Goal: Information Seeking & Learning: Understand process/instructions

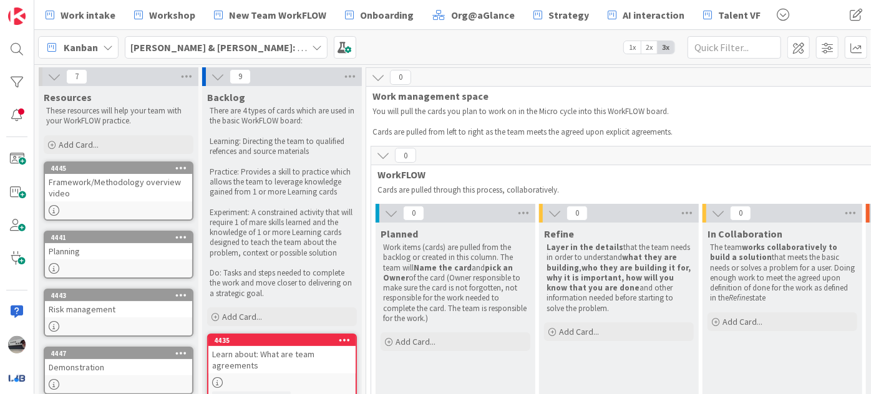
click at [50, 77] on icon at bounding box center [54, 77] width 14 height 14
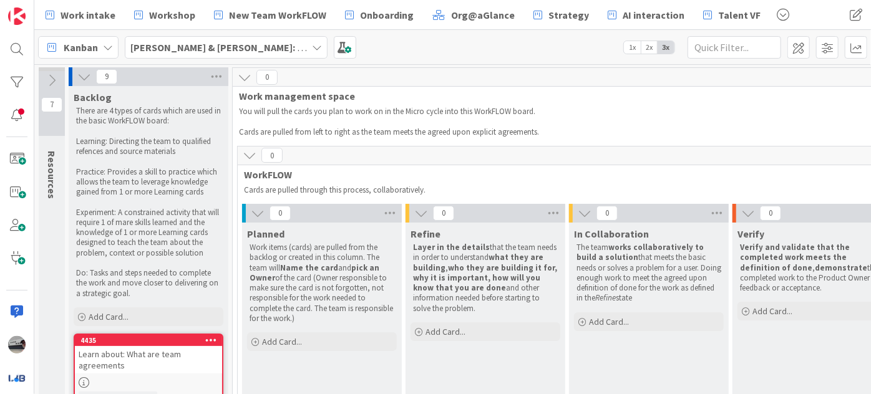
click at [254, 209] on icon at bounding box center [258, 214] width 14 height 14
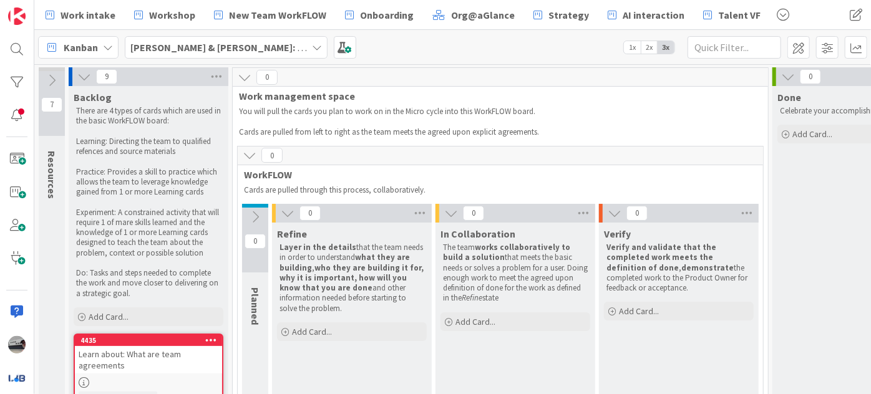
click at [283, 210] on icon at bounding box center [288, 214] width 14 height 14
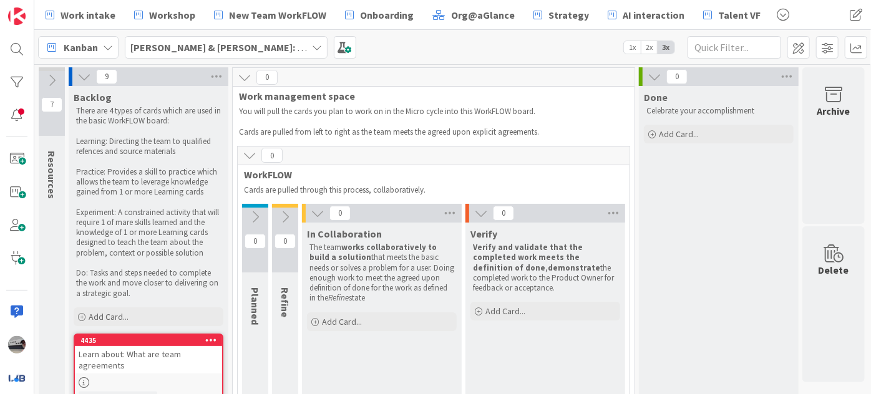
click at [316, 221] on button at bounding box center [318, 213] width 16 height 16
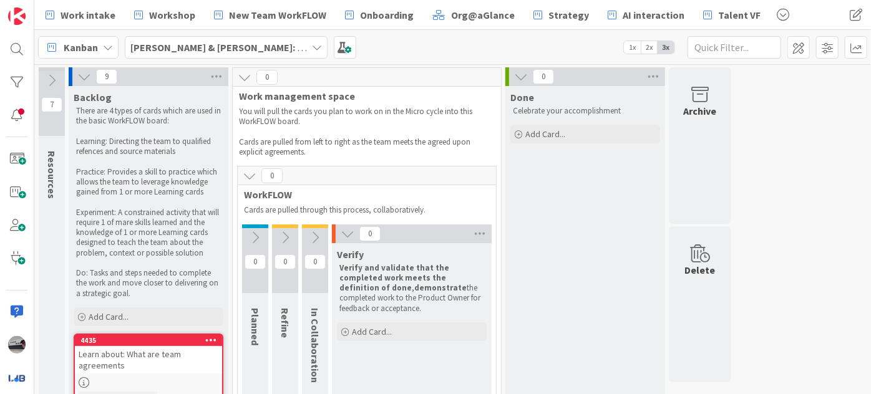
click at [344, 233] on icon at bounding box center [348, 234] width 14 height 14
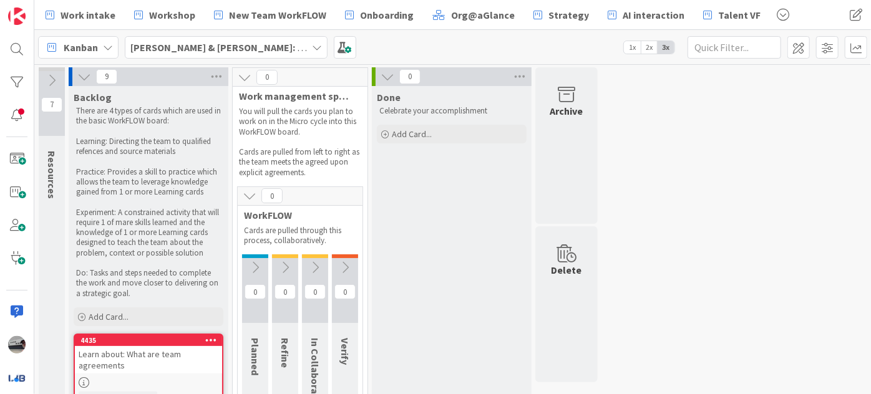
click at [253, 261] on icon at bounding box center [255, 268] width 14 height 14
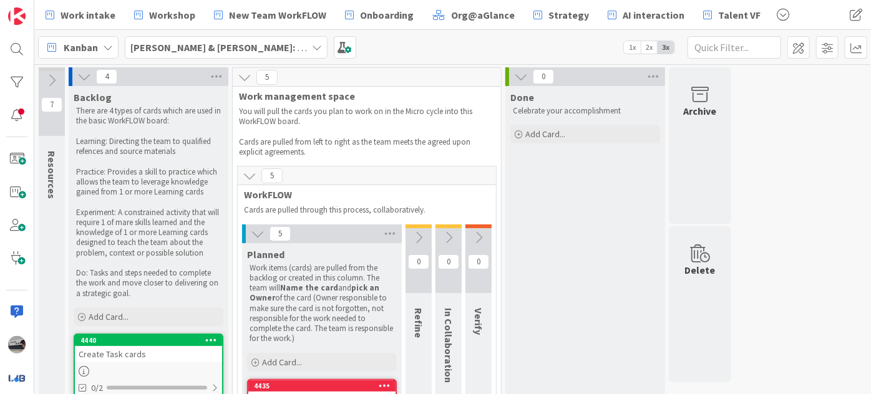
click at [82, 76] on icon at bounding box center [84, 77] width 14 height 14
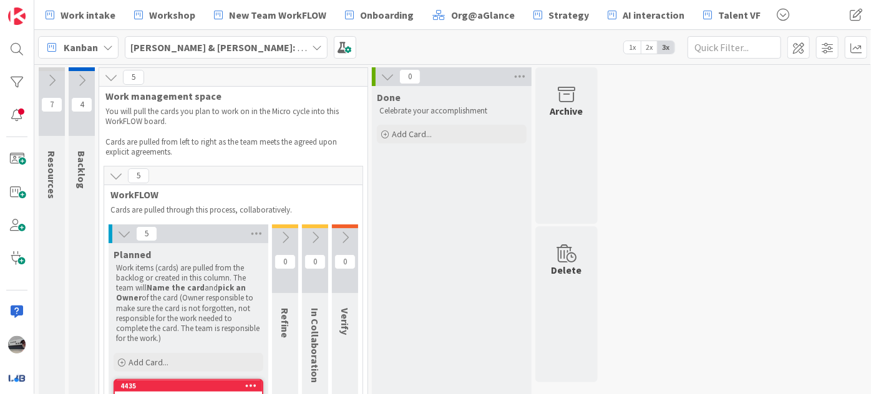
click at [78, 79] on icon at bounding box center [82, 81] width 14 height 14
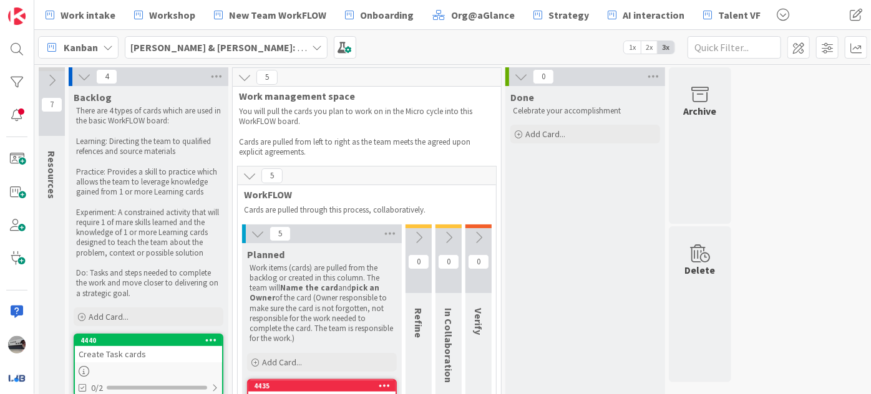
click at [77, 77] on icon at bounding box center [84, 77] width 14 height 14
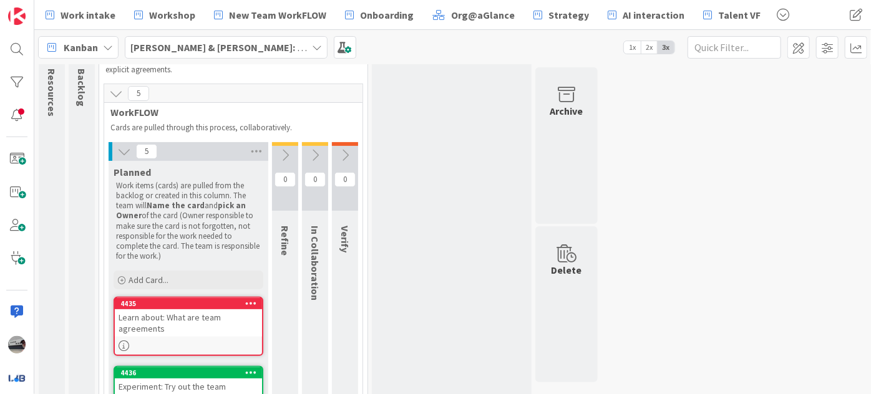
scroll to position [56, 0]
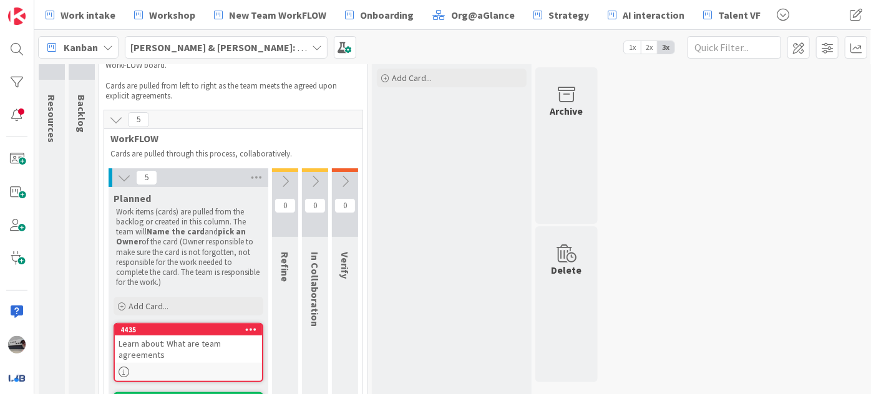
click at [285, 175] on icon at bounding box center [285, 182] width 14 height 14
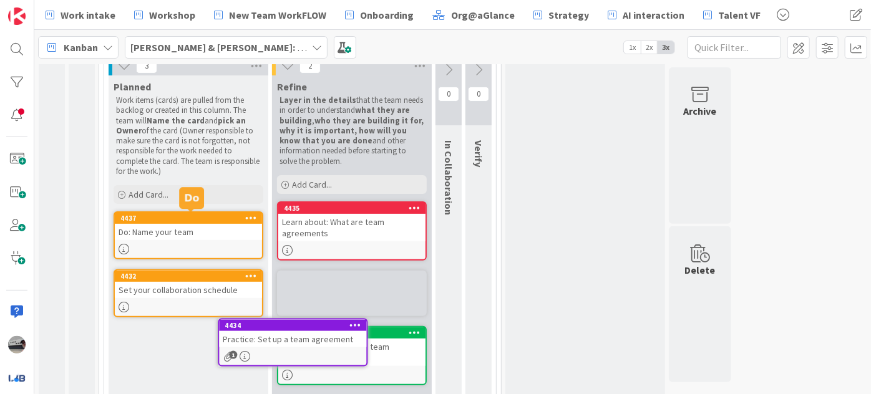
scroll to position [166, 0]
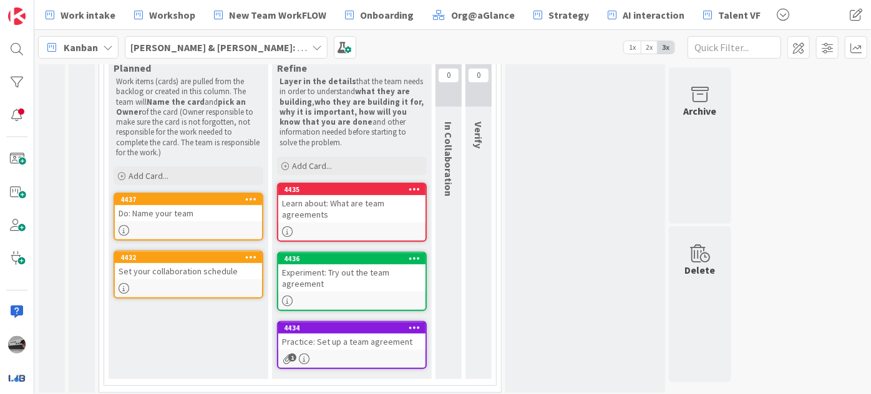
click at [349, 205] on div "Learn about: What are team agreements" at bounding box center [351, 208] width 147 height 27
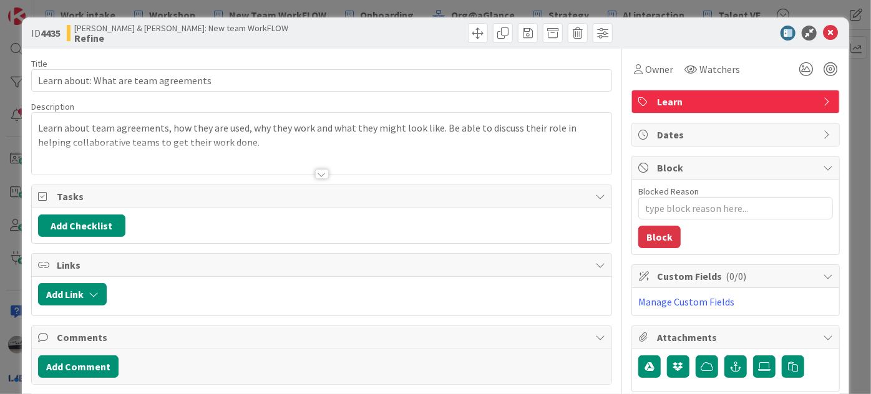
click at [315, 174] on div at bounding box center [322, 174] width 14 height 10
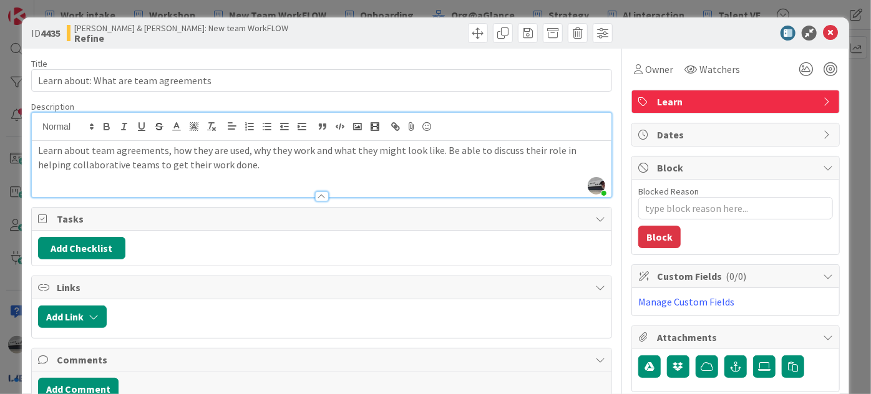
click at [240, 172] on div "Learn about team agreements, how they are used, why they work and what they mig…" at bounding box center [322, 169] width 580 height 56
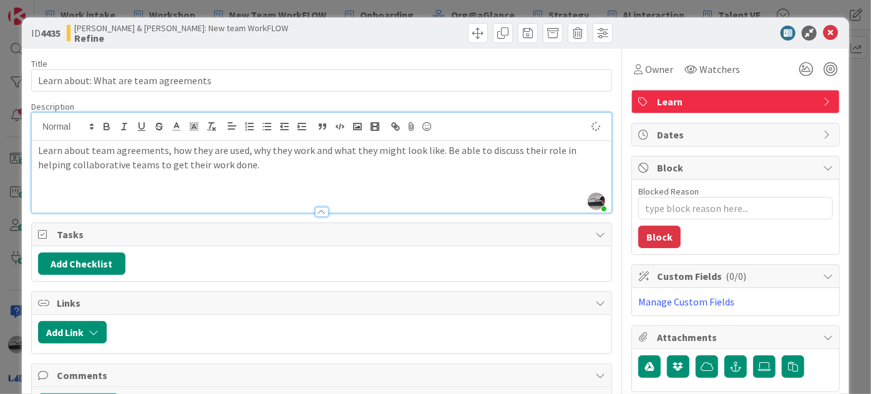
type textarea "x"
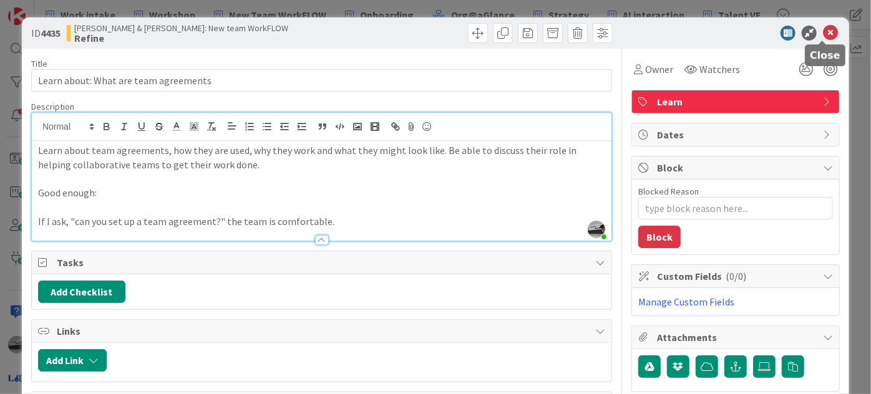
click at [825, 31] on icon at bounding box center [830, 33] width 15 height 15
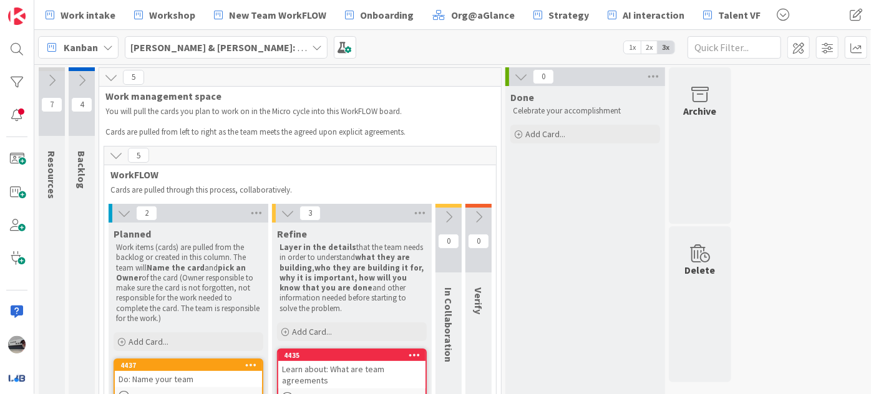
click at [442, 215] on icon at bounding box center [449, 217] width 14 height 14
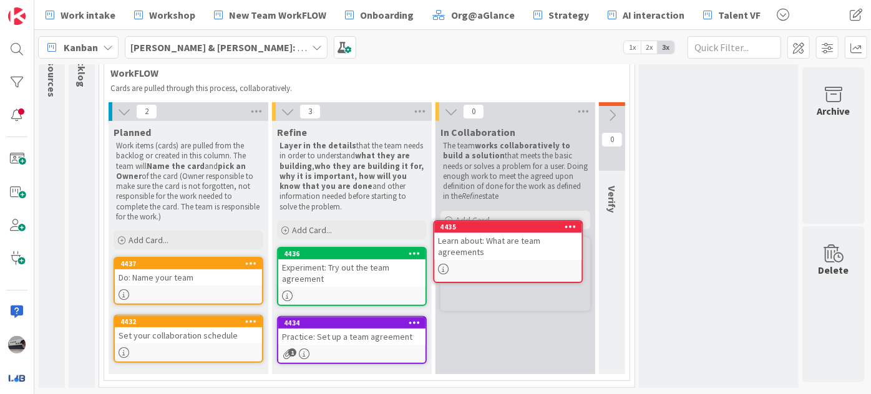
scroll to position [108, 0]
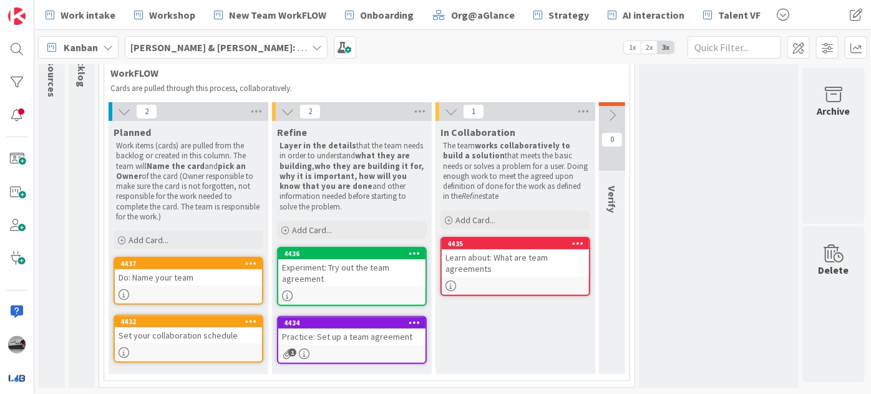
click at [342, 263] on div "Experiment: Try out the team agreement" at bounding box center [351, 273] width 147 height 27
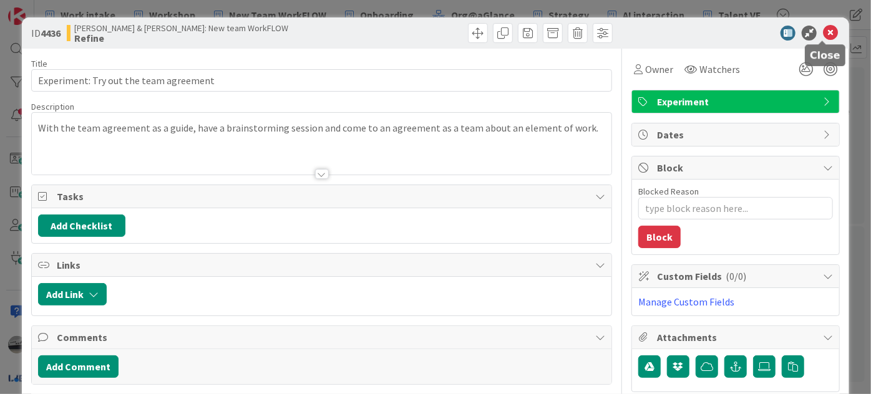
click at [823, 33] on icon at bounding box center [830, 33] width 15 height 15
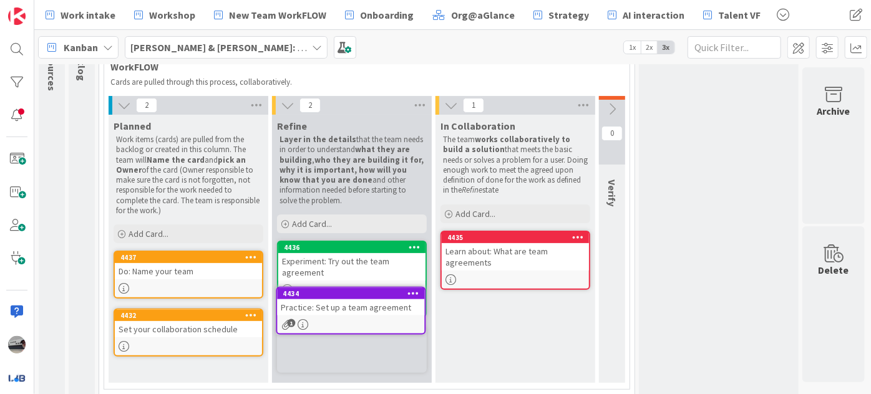
scroll to position [124, 0]
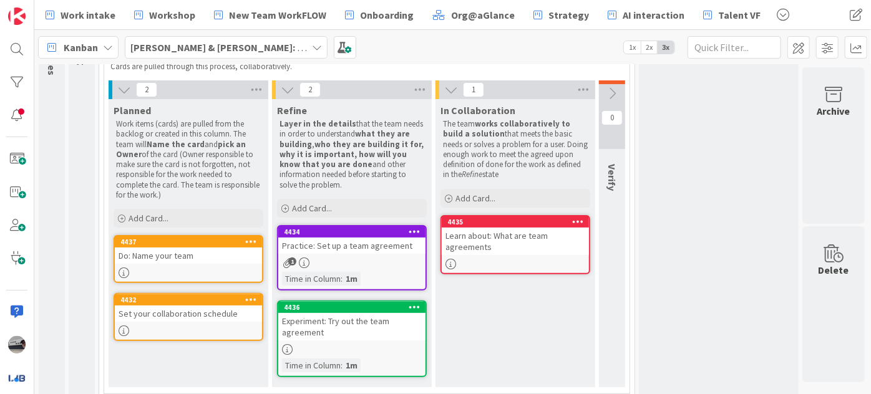
click at [338, 239] on div "Practice: Set up a team agreement" at bounding box center [351, 246] width 147 height 16
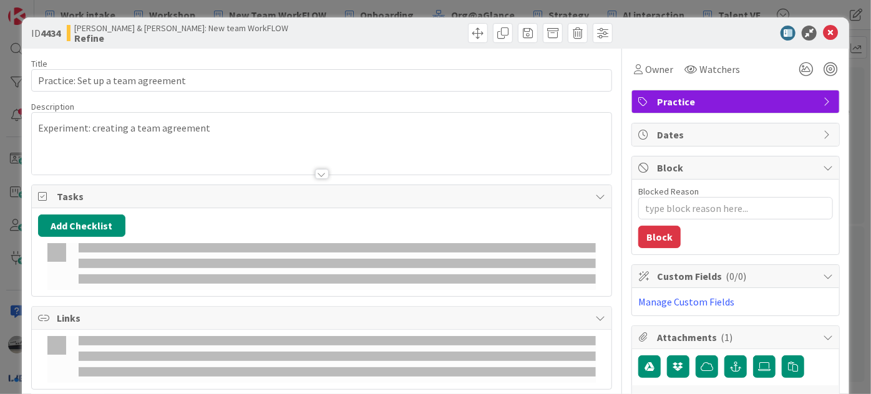
type textarea "x"
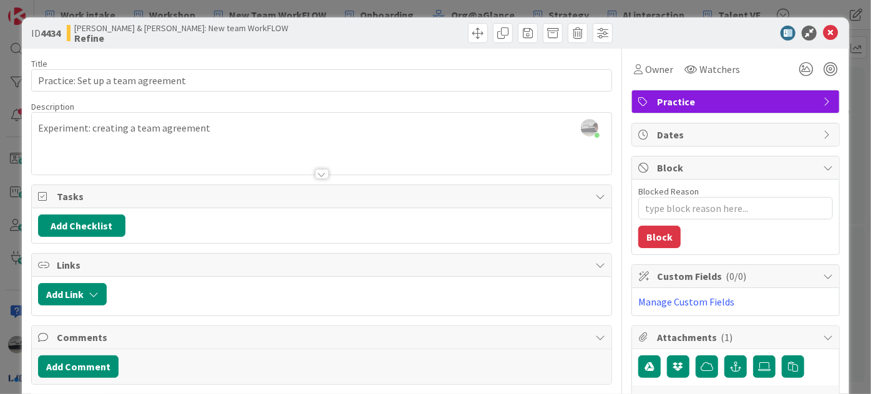
click at [316, 173] on div at bounding box center [322, 174] width 14 height 10
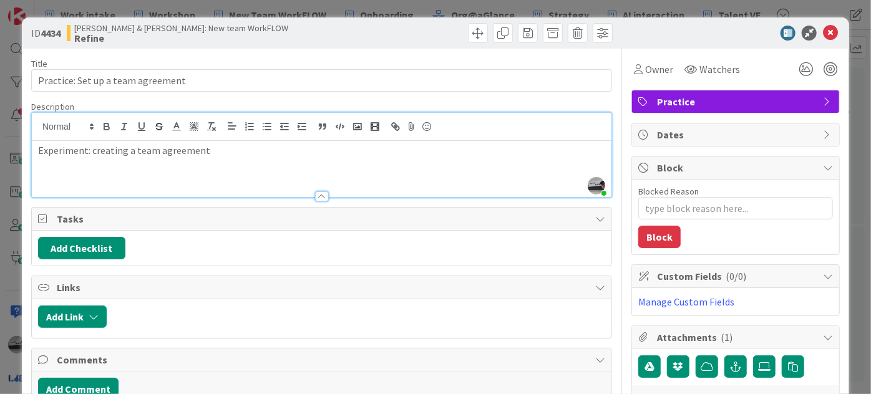
click at [216, 151] on p "Experiment: creating a team agreement" at bounding box center [321, 151] width 567 height 14
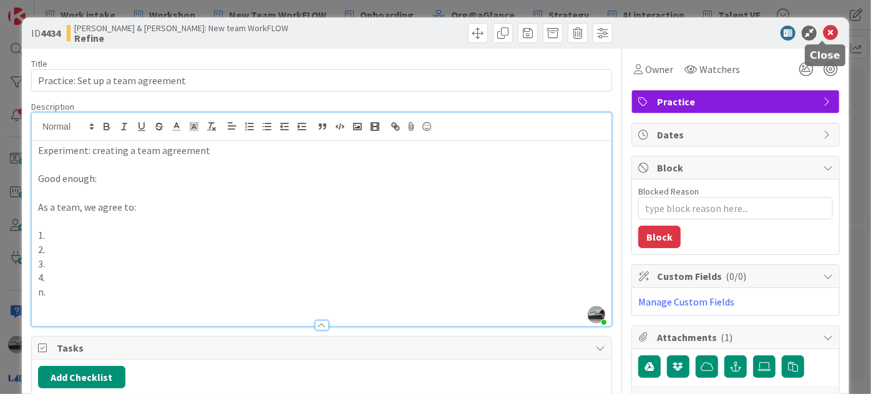
click at [825, 36] on icon at bounding box center [830, 33] width 15 height 15
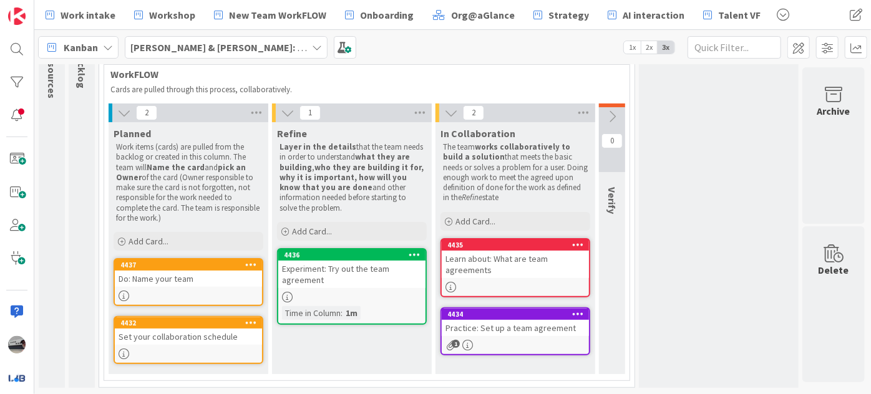
scroll to position [107, 0]
click at [347, 261] on div "Experiment: Try out the team agreement" at bounding box center [351, 274] width 147 height 27
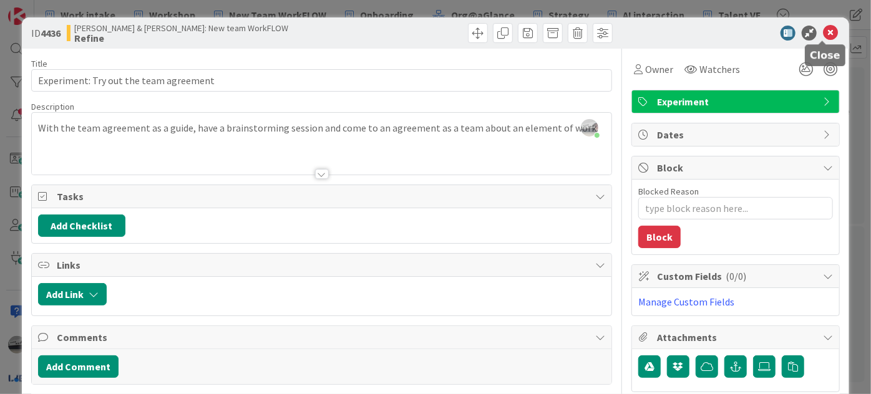
click at [824, 29] on icon at bounding box center [830, 33] width 15 height 15
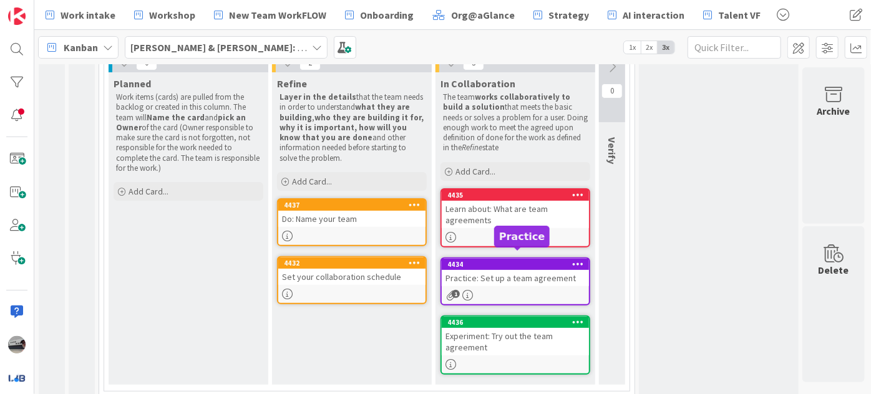
scroll to position [166, 0]
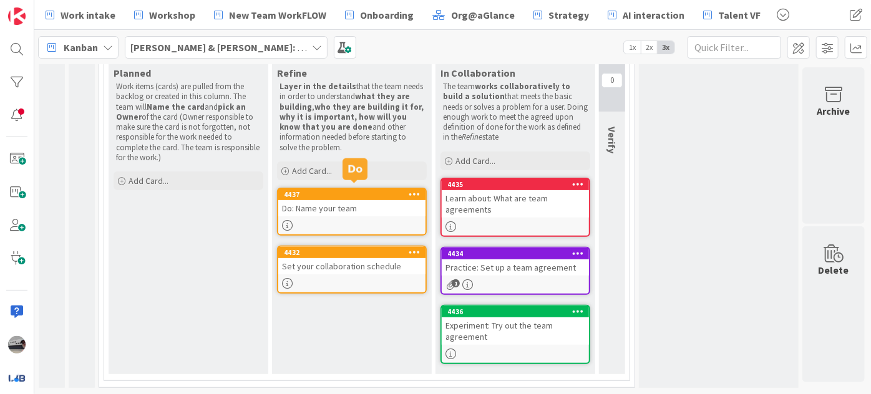
click at [339, 192] on div "4437" at bounding box center [355, 194] width 142 height 9
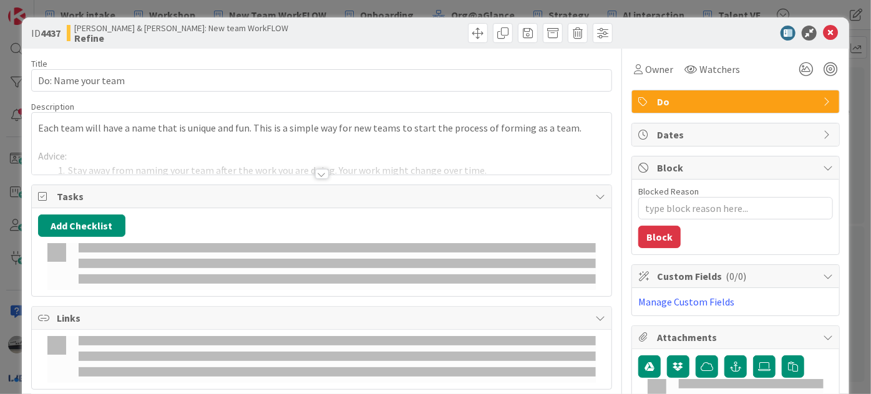
type textarea "x"
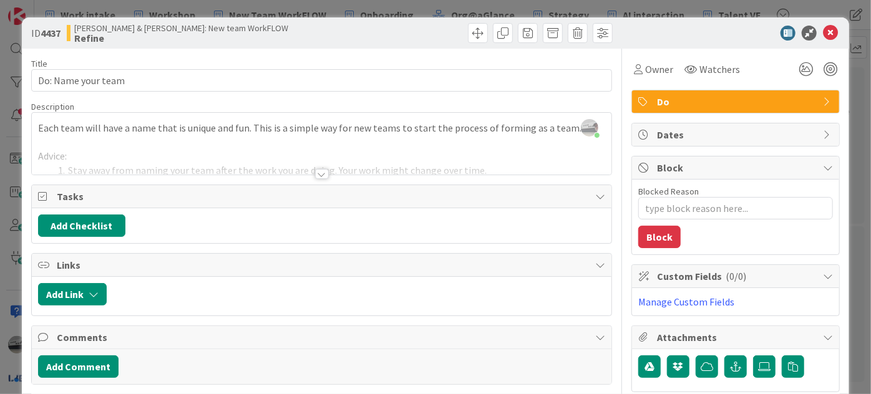
click at [823, 99] on icon at bounding box center [828, 102] width 10 height 10
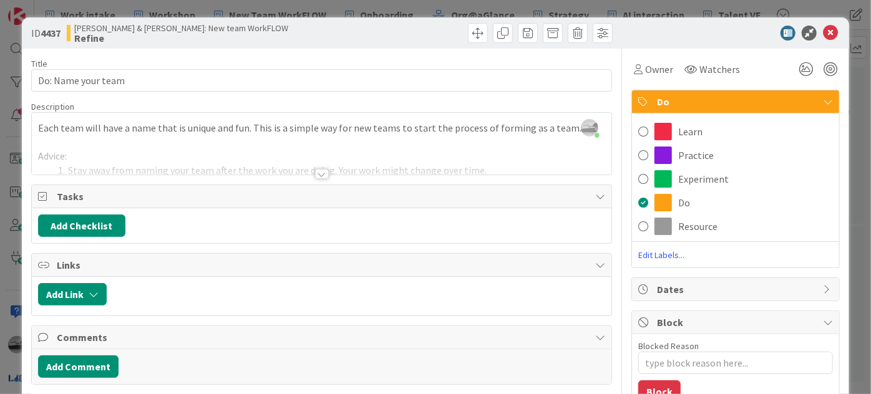
click at [683, 35] on div at bounding box center [729, 33] width 221 height 15
click at [322, 175] on div at bounding box center [322, 174] width 14 height 10
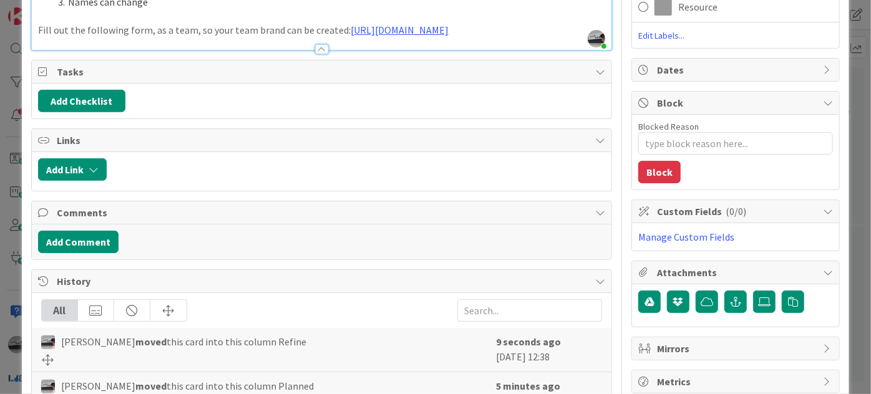
scroll to position [227, 0]
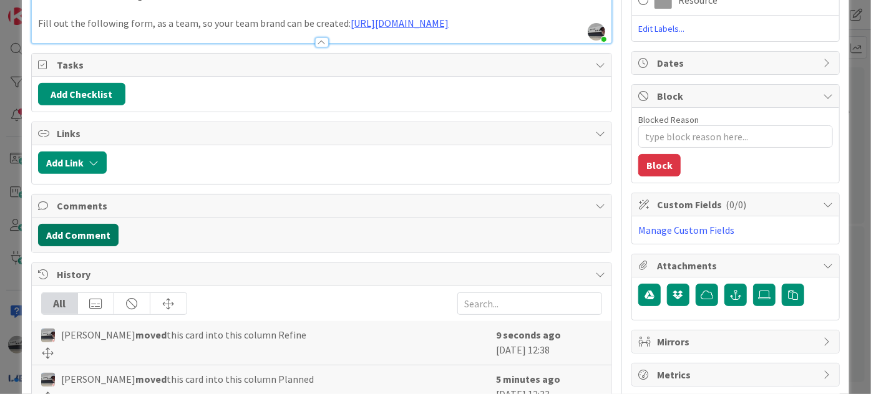
click at [89, 246] on button "Add Comment" at bounding box center [78, 235] width 80 height 22
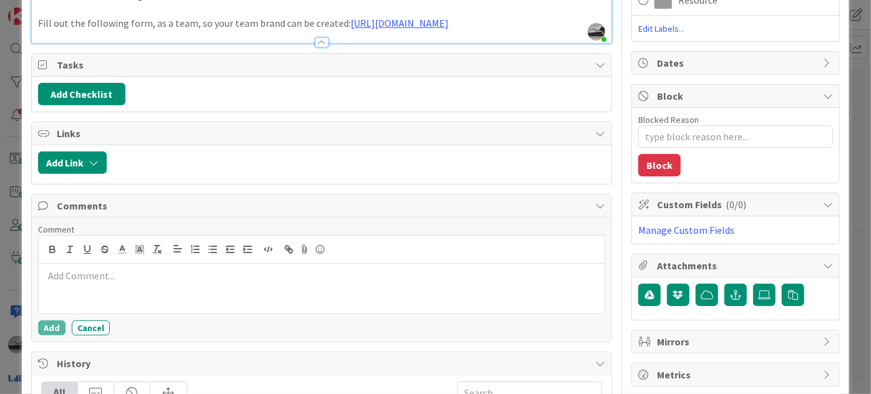
click at [106, 283] on p at bounding box center [322, 276] width 556 height 14
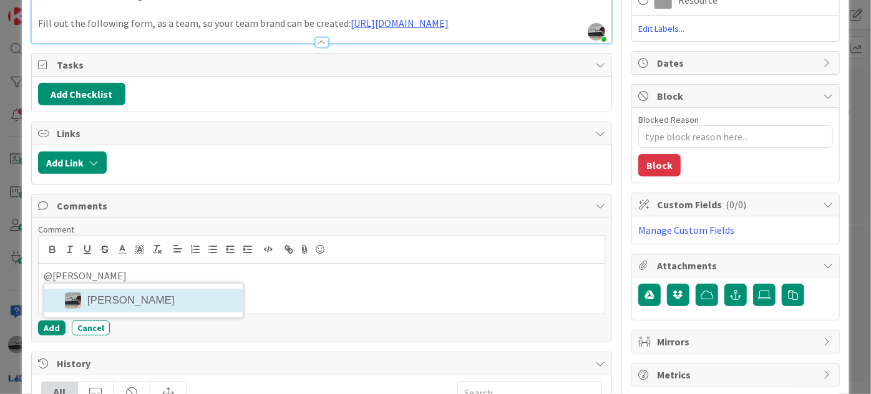
click at [130, 313] on li "[PERSON_NAME]" at bounding box center [143, 301] width 198 height 24
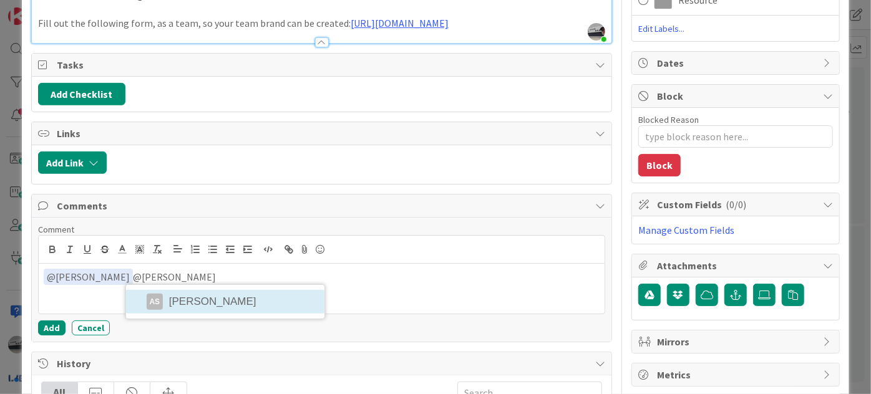
click at [210, 304] on li "AS [PERSON_NAME]" at bounding box center [225, 302] width 198 height 24
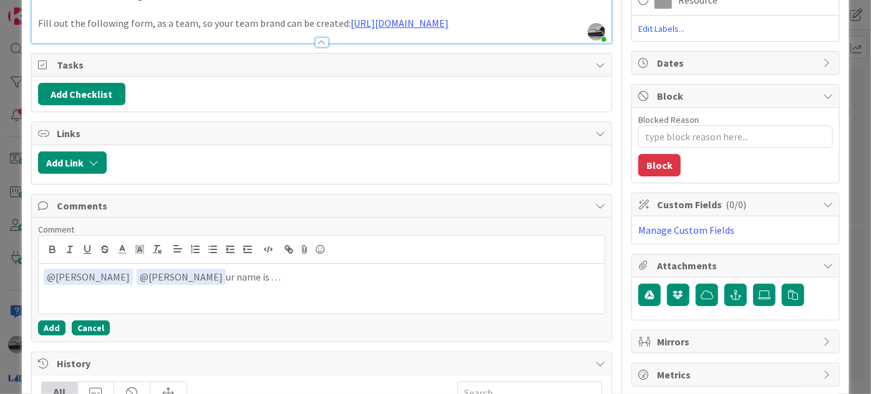
click at [99, 336] on button "Cancel" at bounding box center [91, 328] width 38 height 15
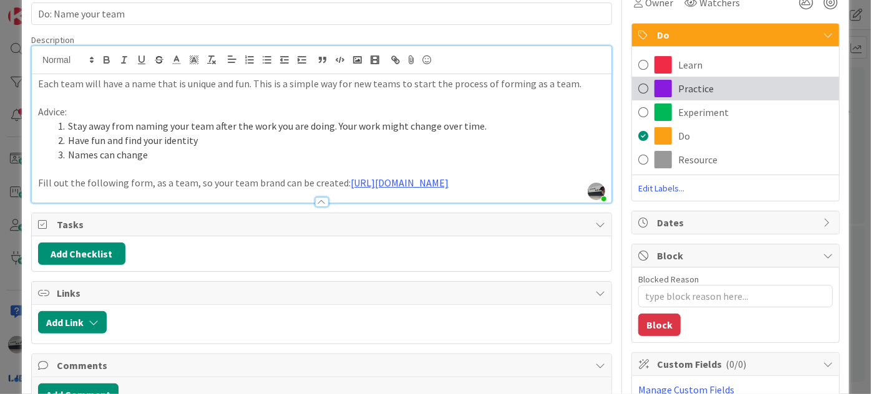
scroll to position [0, 0]
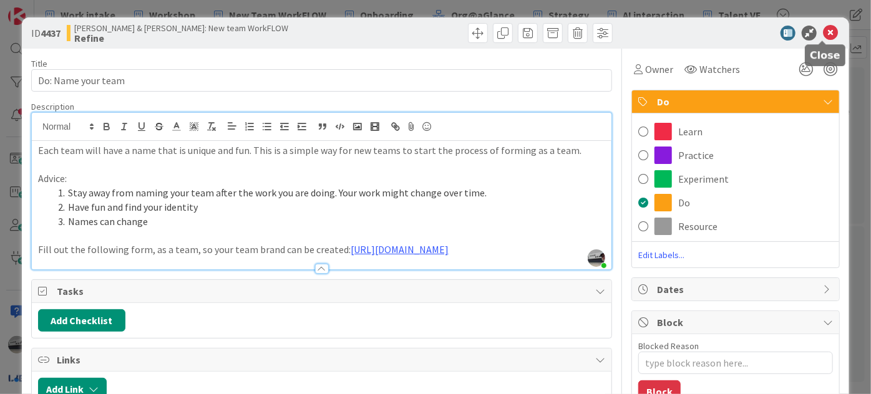
click at [825, 32] on icon at bounding box center [830, 33] width 15 height 15
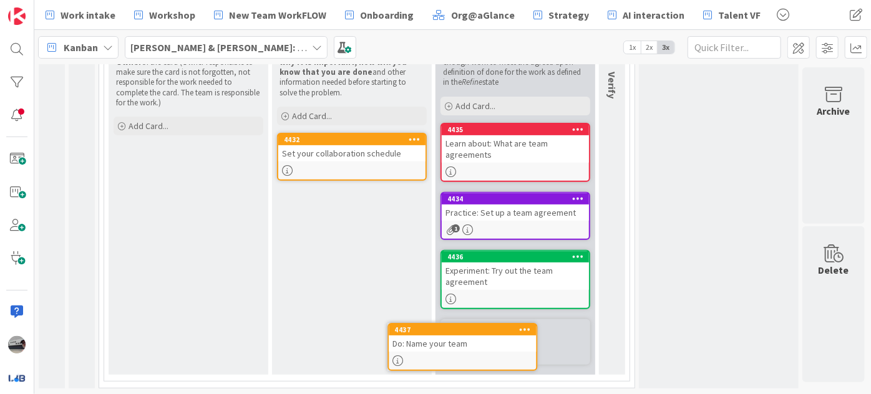
scroll to position [222, 0]
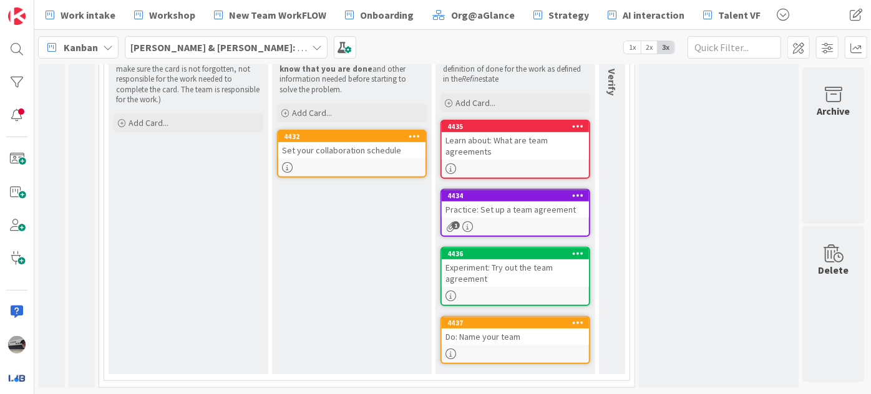
click at [343, 145] on div "Set your collaboration schedule" at bounding box center [351, 150] width 147 height 16
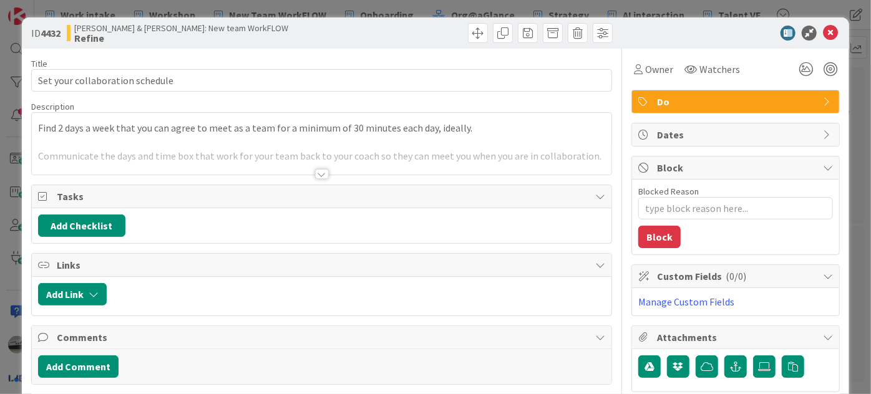
click at [319, 169] on div at bounding box center [322, 174] width 14 height 10
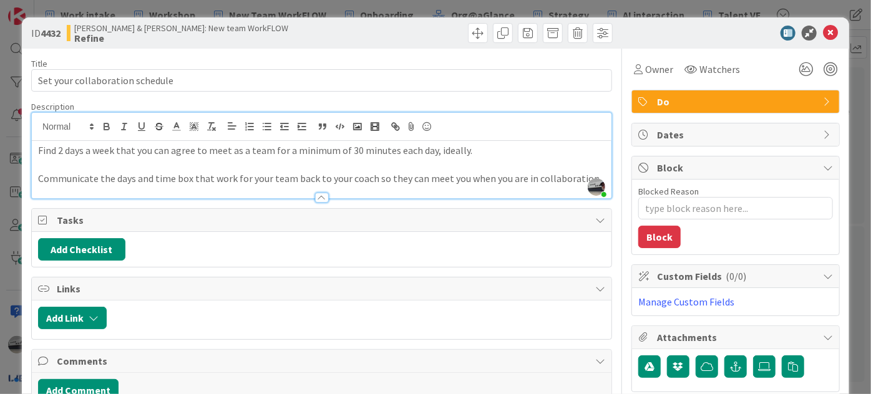
click at [597, 180] on div "Find 2 days a week that you can agree to meet as a team for a minimum of 30 min…" at bounding box center [322, 169] width 580 height 57
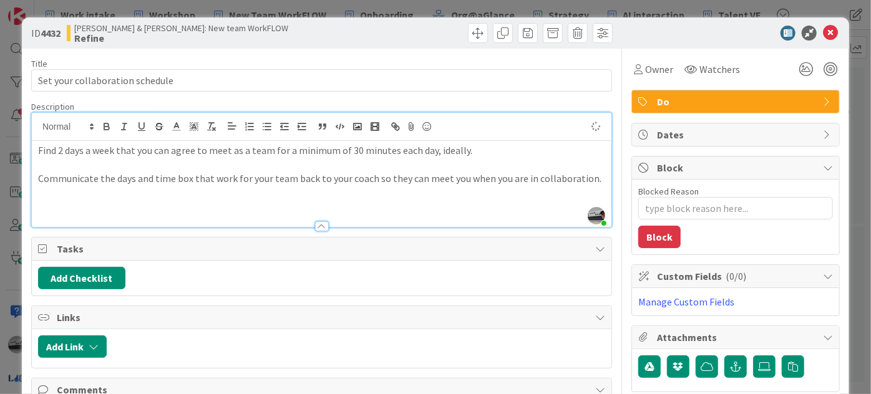
type textarea "x"
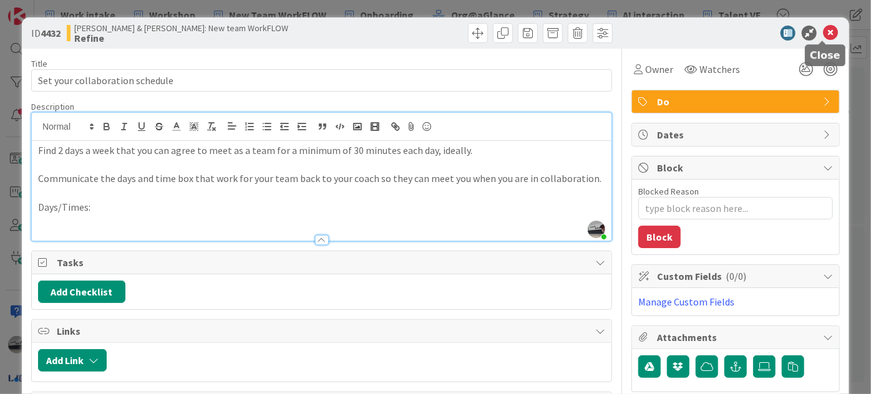
click at [827, 34] on icon at bounding box center [830, 33] width 15 height 15
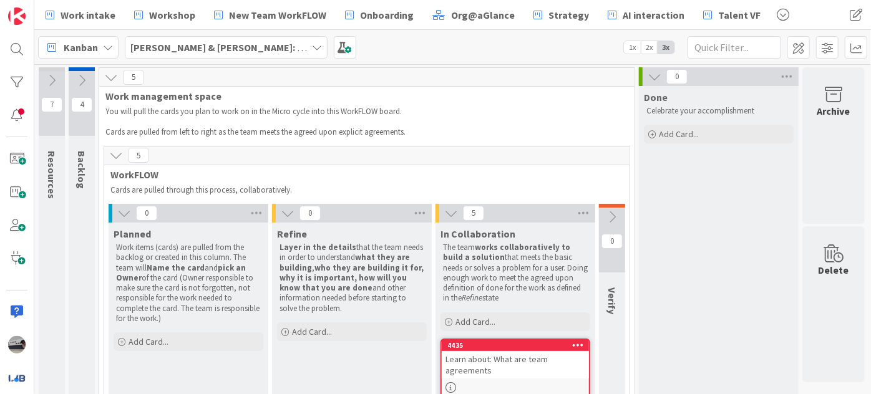
click at [612, 214] on icon at bounding box center [612, 217] width 14 height 14
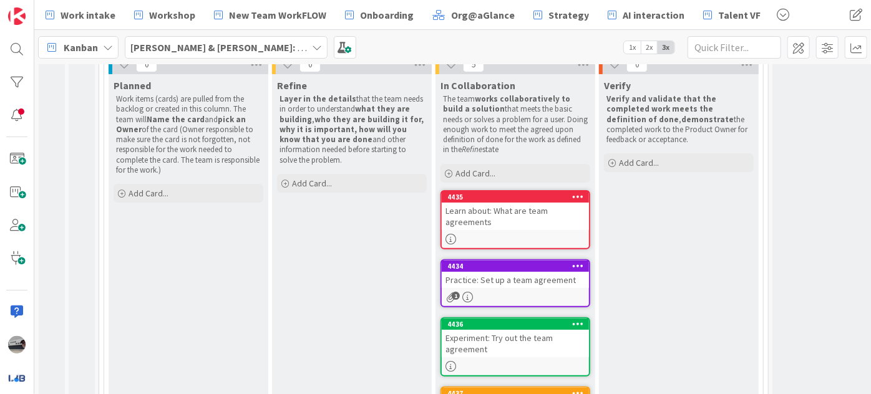
scroll to position [227, 0]
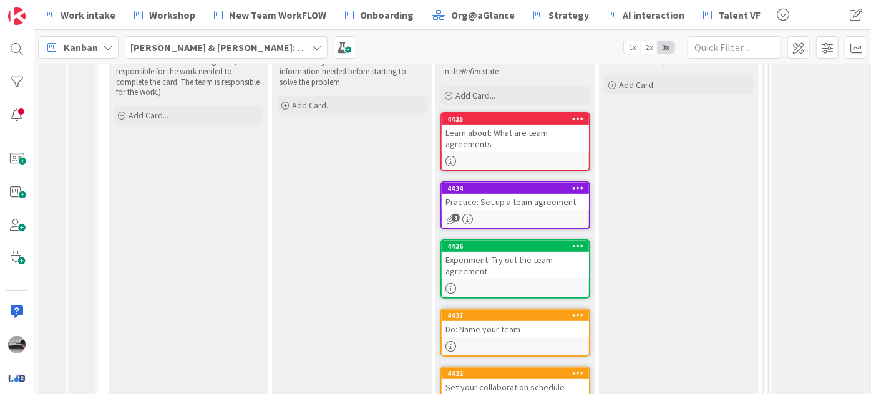
click at [509, 199] on div "Practice: Set up a team agreement" at bounding box center [515, 202] width 147 height 16
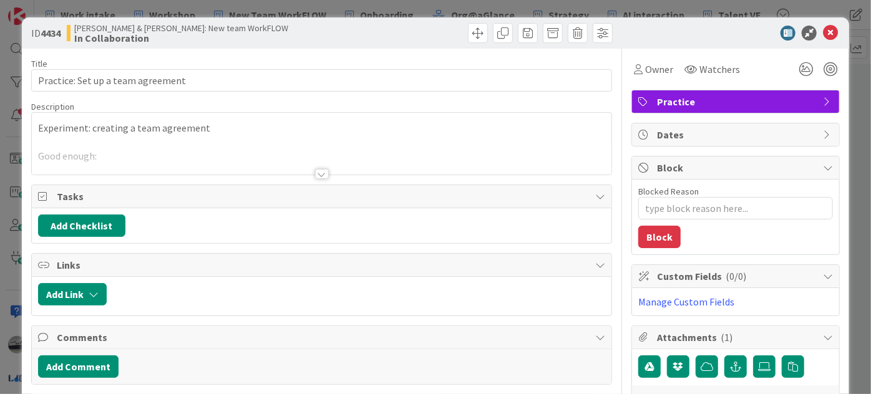
click at [315, 172] on div at bounding box center [322, 174] width 14 height 10
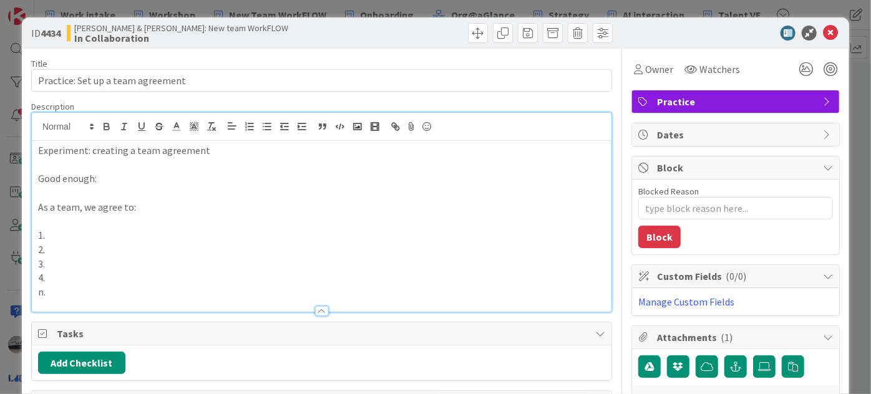
click at [54, 237] on p "1." at bounding box center [321, 235] width 567 height 14
click at [63, 250] on p "2." at bounding box center [321, 250] width 567 height 14
click at [57, 265] on p "3." at bounding box center [321, 264] width 567 height 14
click at [66, 278] on p "4." at bounding box center [321, 278] width 567 height 14
click at [56, 293] on p "n." at bounding box center [321, 292] width 567 height 14
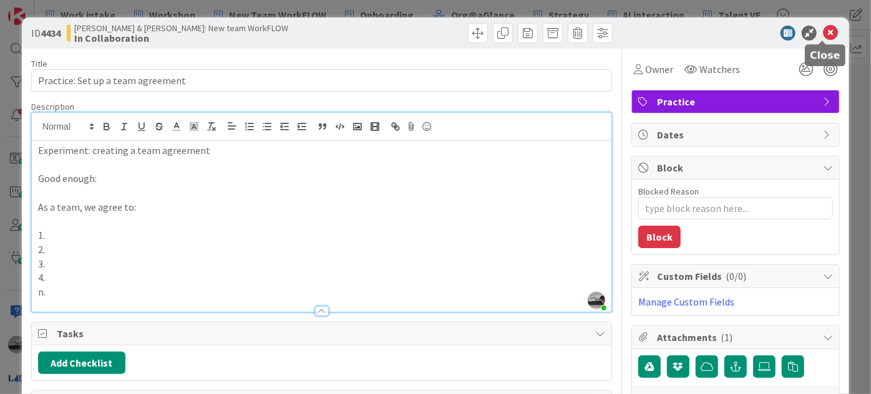
click at [825, 34] on icon at bounding box center [830, 33] width 15 height 15
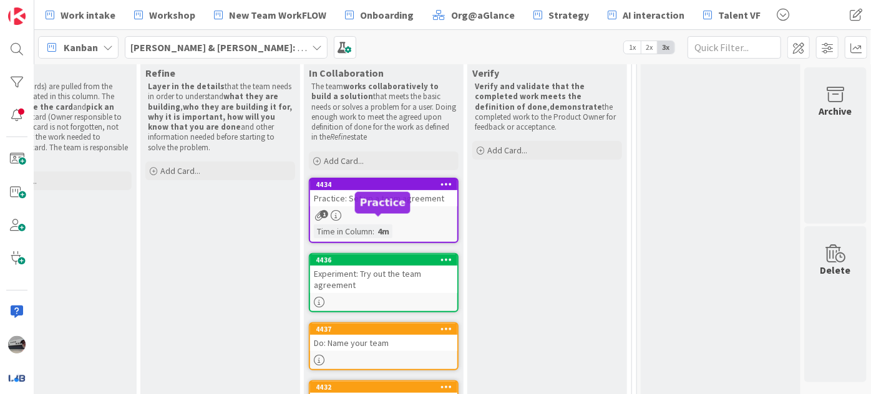
scroll to position [170, 139]
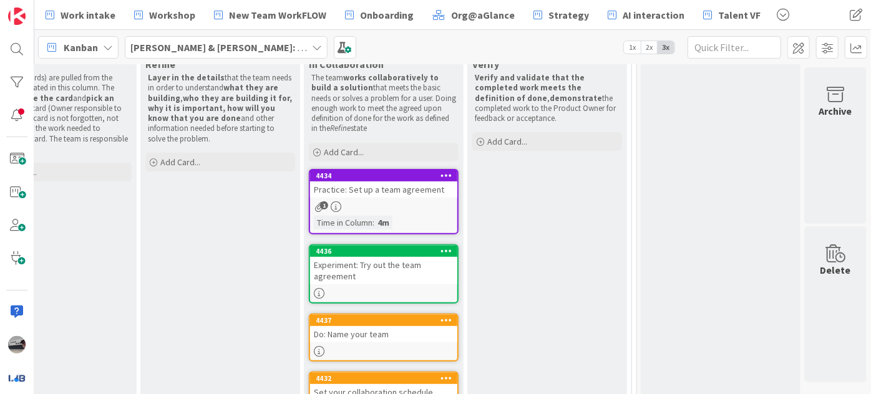
click at [371, 189] on div "Practice: Set up a team agreement" at bounding box center [383, 190] width 147 height 16
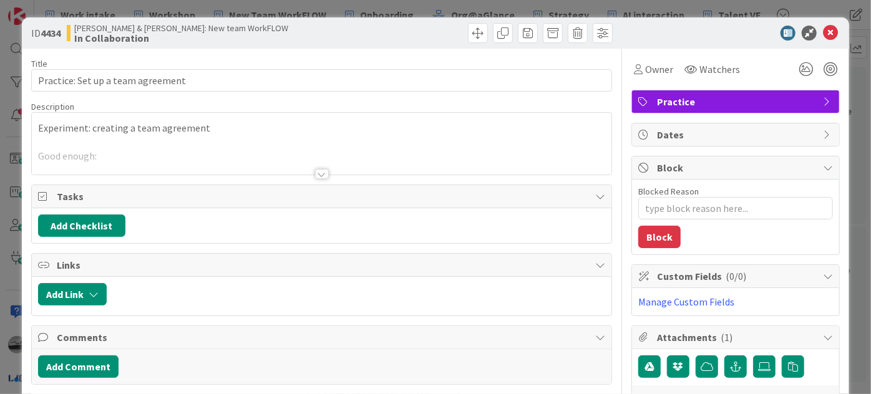
click at [319, 172] on div at bounding box center [322, 174] width 14 height 10
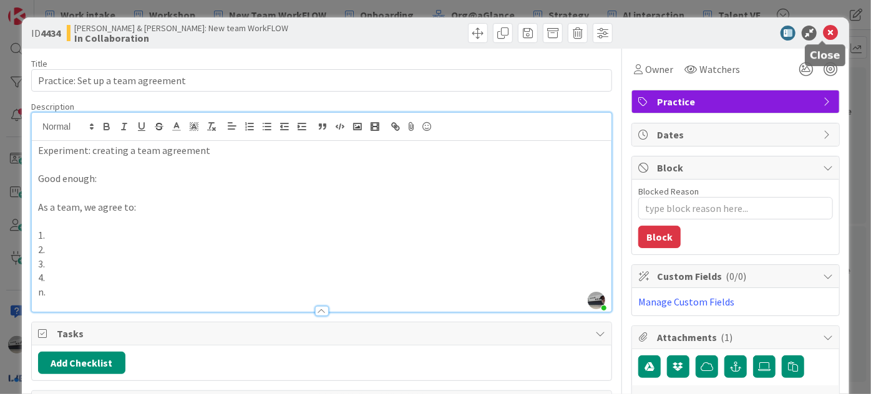
click at [823, 31] on icon at bounding box center [830, 33] width 15 height 15
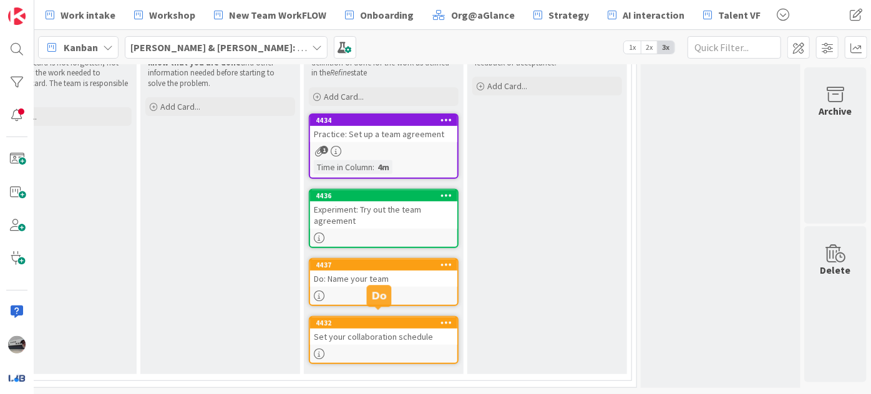
scroll to position [230, 139]
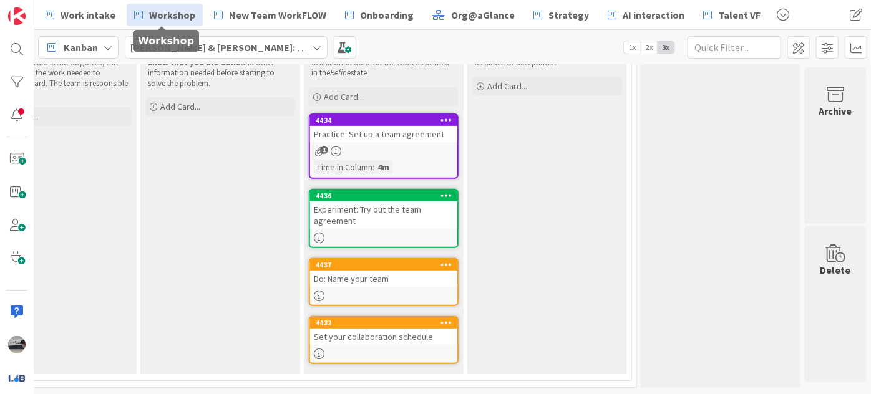
click at [169, 16] on span "Workshop" at bounding box center [172, 14] width 46 height 15
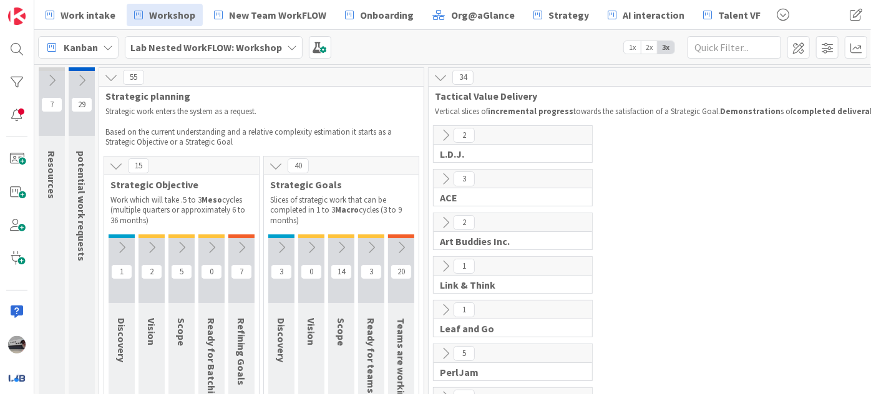
click at [237, 49] on b "Lab Nested WorkFLOW: Workshop" at bounding box center [206, 47] width 152 height 12
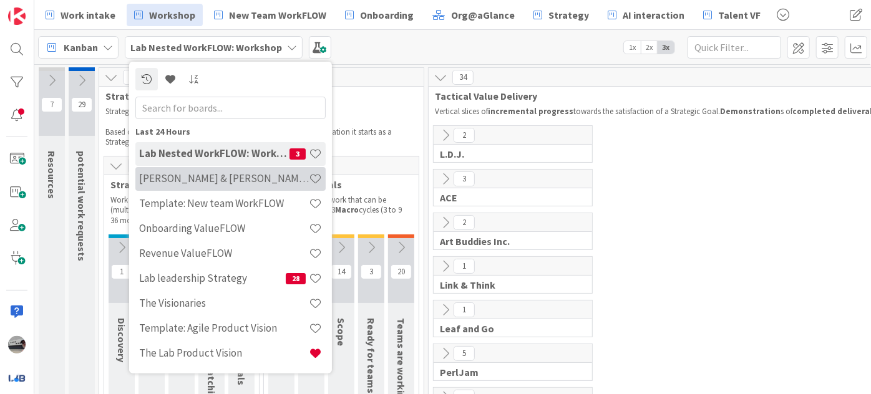
click at [212, 178] on h4 "[PERSON_NAME] & [PERSON_NAME]: New team WorkFLOW" at bounding box center [224, 178] width 170 height 12
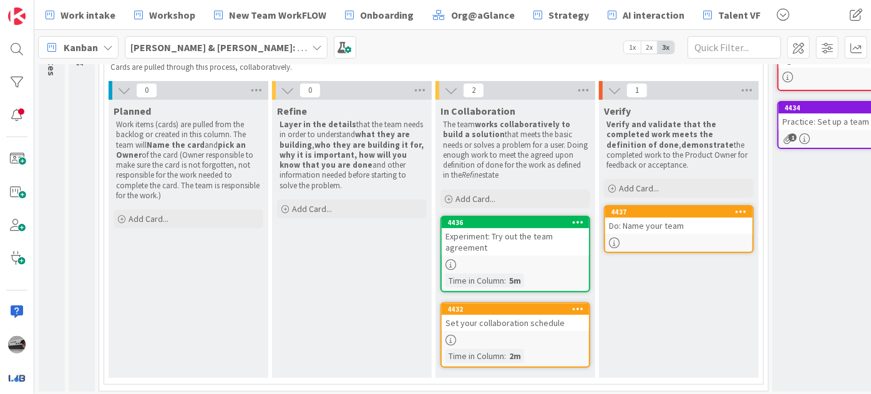
scroll to position [133, 0]
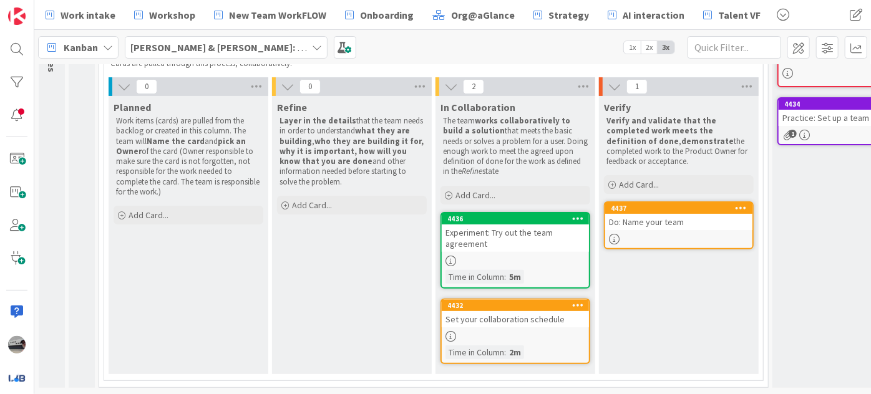
click at [683, 214] on div "Do: Name your team" at bounding box center [678, 222] width 147 height 16
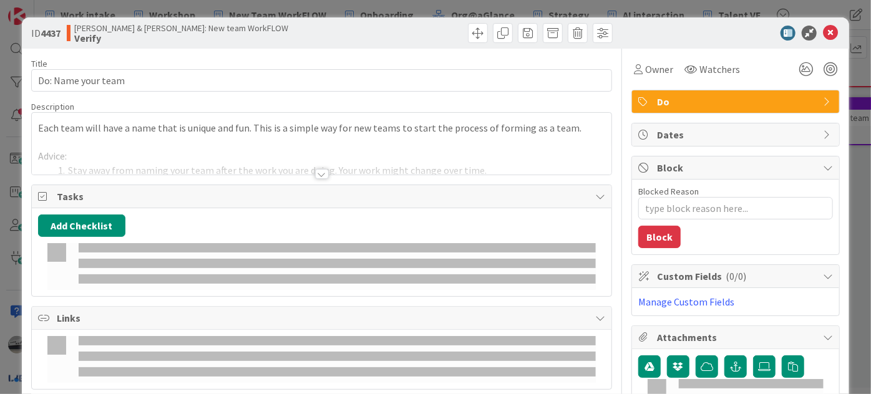
type textarea "x"
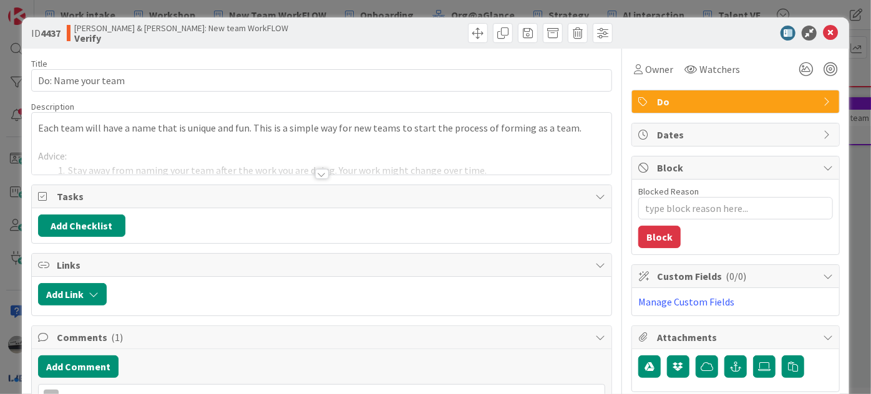
click at [315, 176] on div at bounding box center [322, 174] width 14 height 10
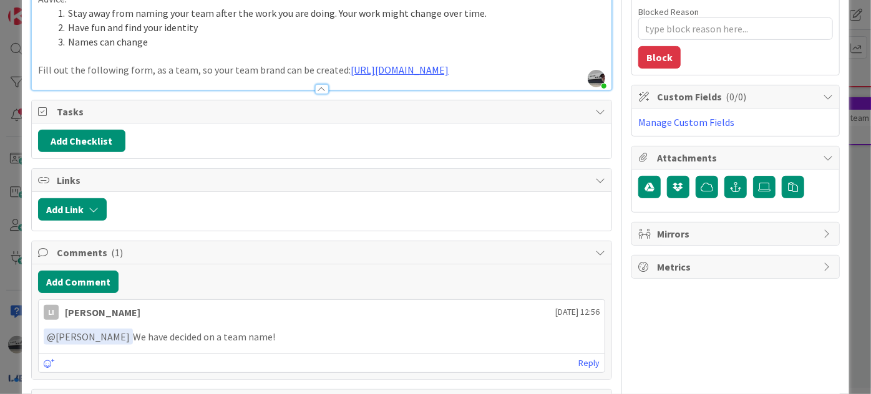
scroll to position [209, 0]
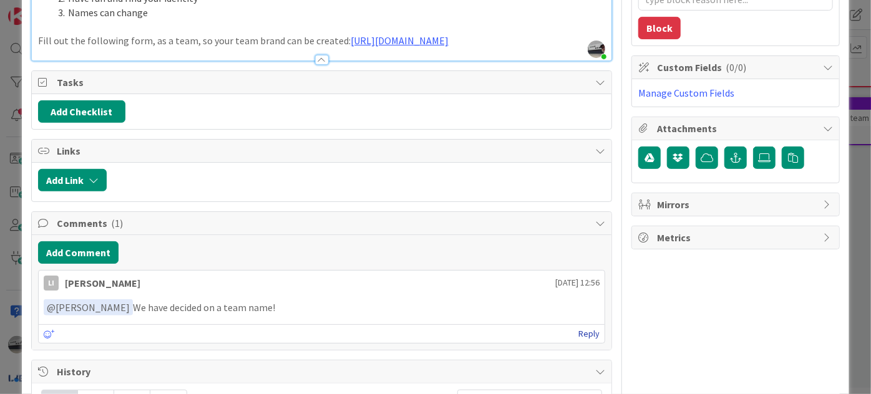
click at [587, 342] on link "Reply" at bounding box center [588, 334] width 21 height 16
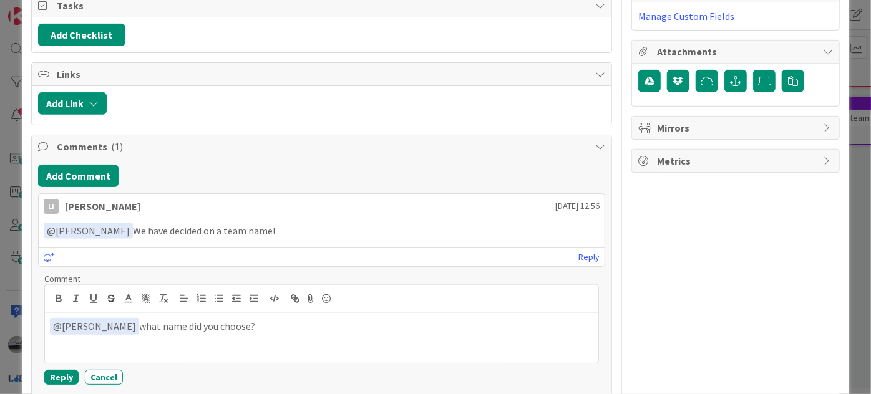
scroll to position [348, 0]
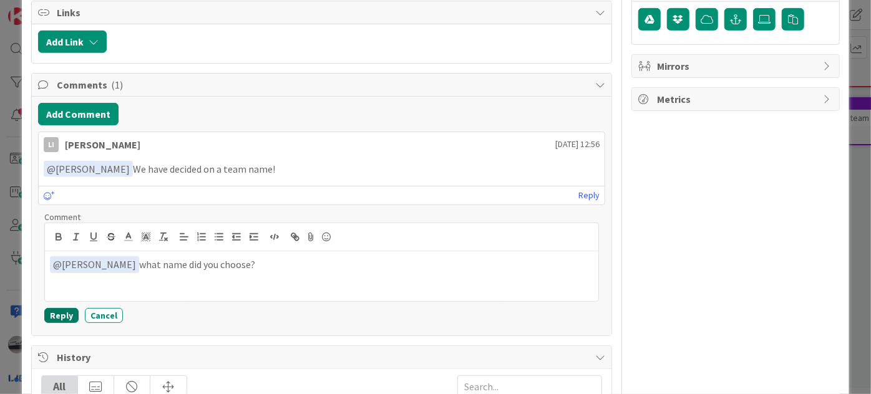
click at [62, 323] on button "Reply" at bounding box center [61, 315] width 34 height 15
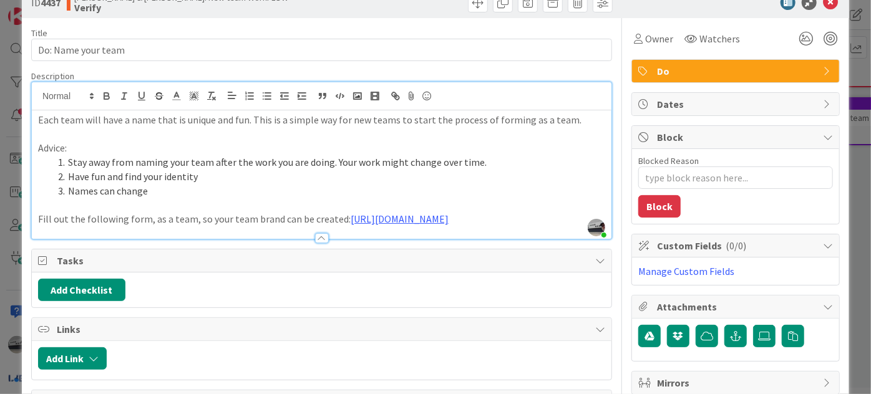
scroll to position [0, 0]
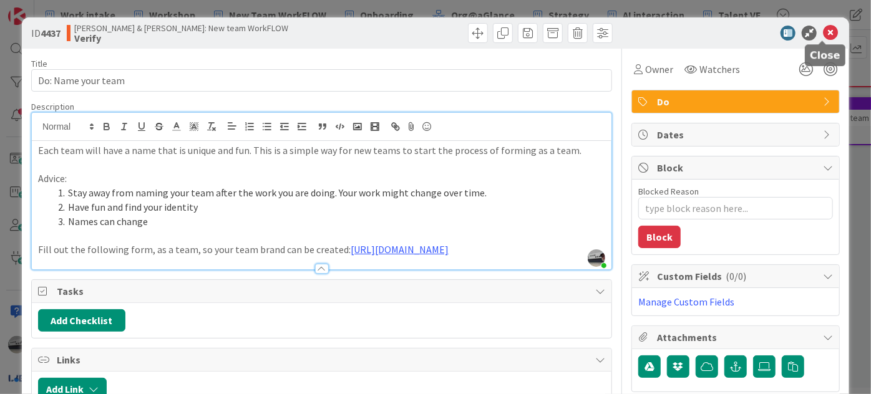
click at [827, 28] on icon at bounding box center [830, 33] width 15 height 15
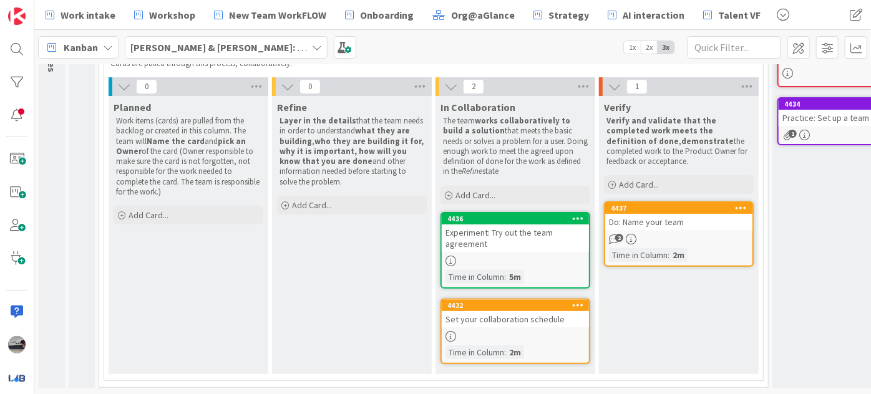
click at [676, 218] on div "Do: Name your team" at bounding box center [678, 222] width 147 height 16
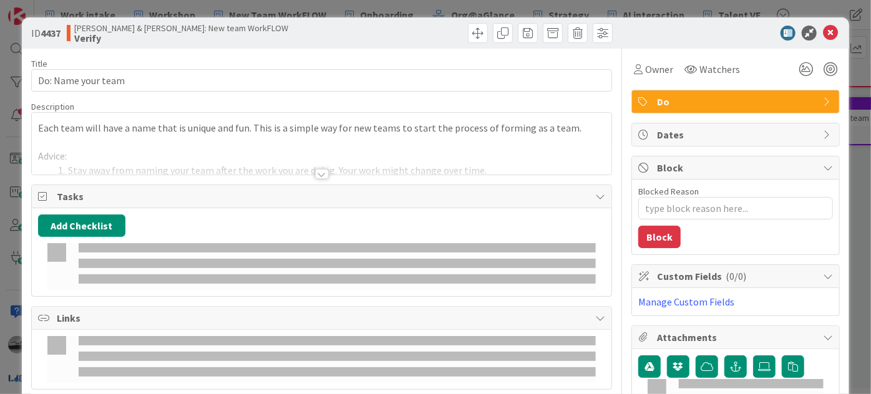
type textarea "x"
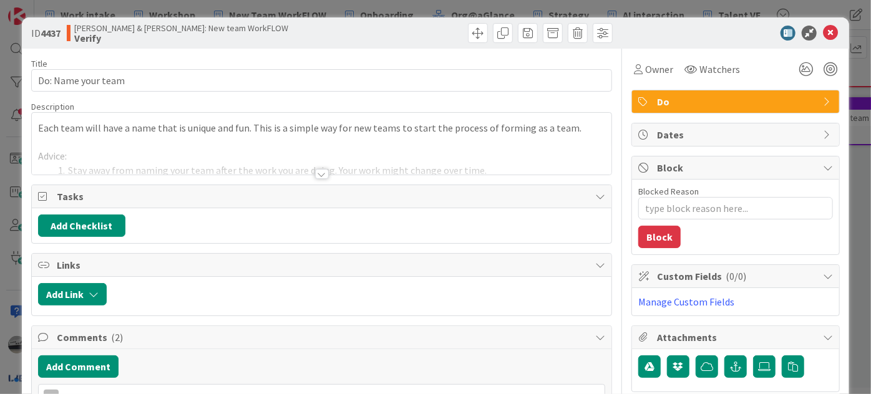
click at [316, 171] on div at bounding box center [322, 174] width 14 height 10
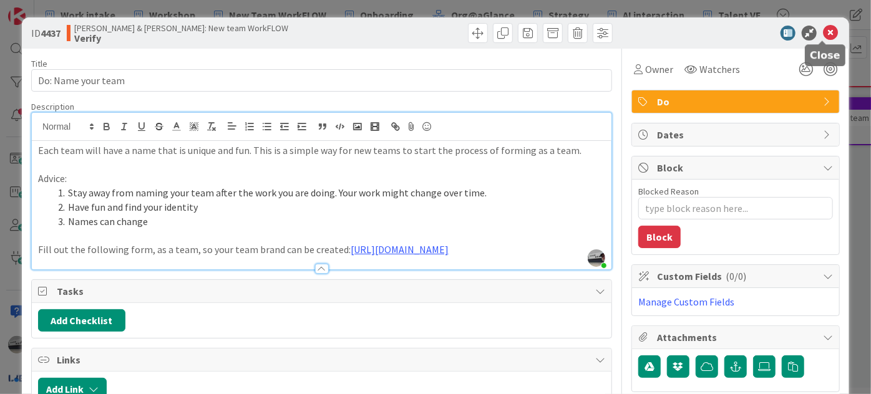
click at [823, 26] on icon at bounding box center [830, 33] width 15 height 15
